Goal: Find contact information: Find contact information

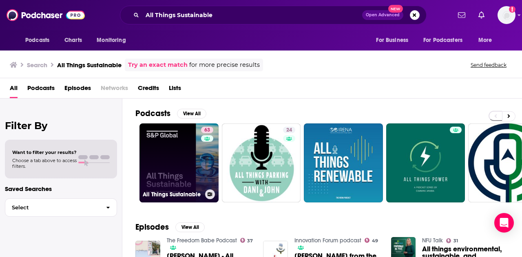
click at [156, 148] on link "63 All Things Sustainable" at bounding box center [178, 163] width 79 height 79
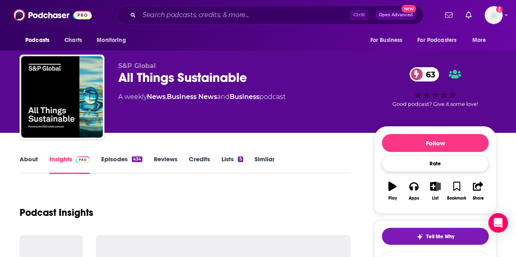
drag, startPoint x: 511, startPoint y: 168, endPoint x: 412, endPoint y: 163, distance: 99.2
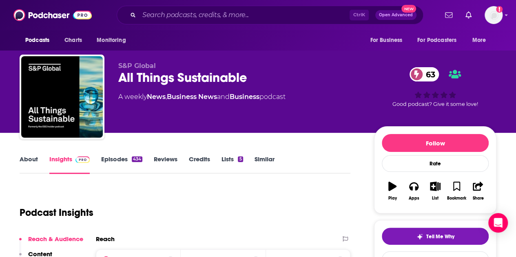
click at [112, 162] on link "Episodes 434" at bounding box center [121, 164] width 41 height 19
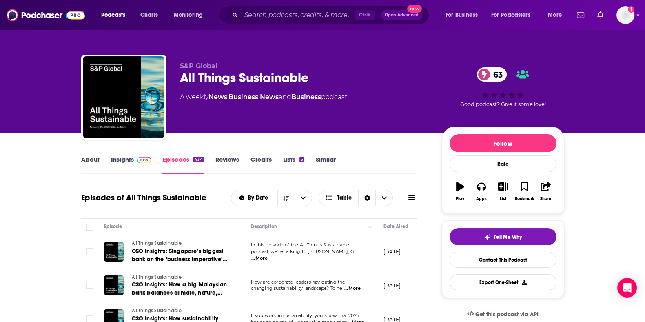
click at [121, 156] on link "Insights" at bounding box center [131, 164] width 40 height 19
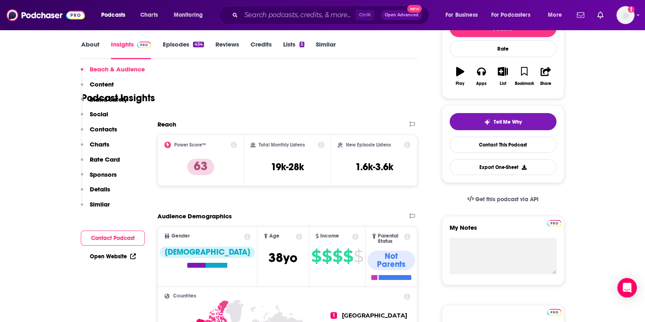
scroll to position [306, 0]
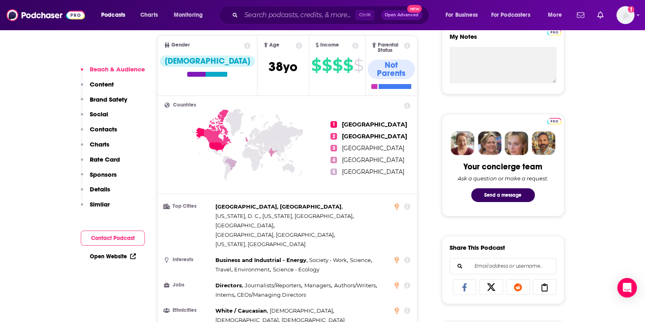
click at [112, 240] on button "Contact Podcast" at bounding box center [113, 237] width 64 height 15
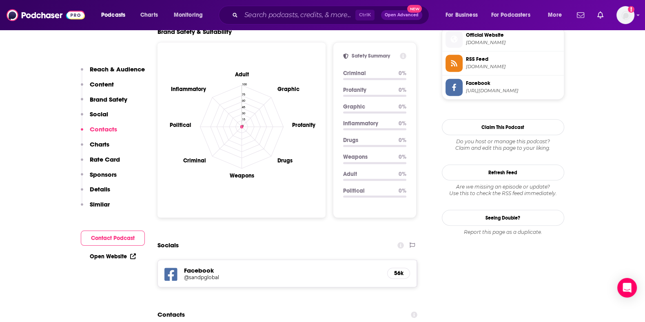
scroll to position [884, 0]
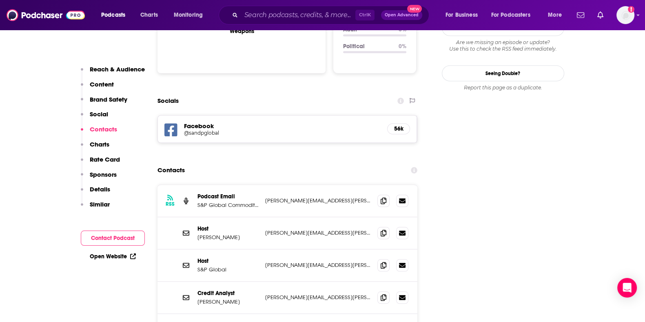
click at [108, 68] on p "Reach & Audience" at bounding box center [117, 69] width 55 height 8
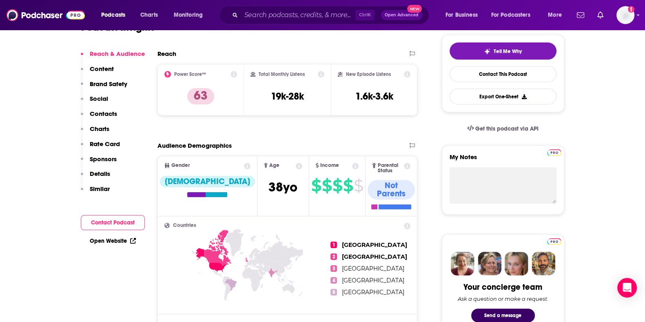
scroll to position [223, 0]
